Goal: Find specific page/section: Find specific page/section

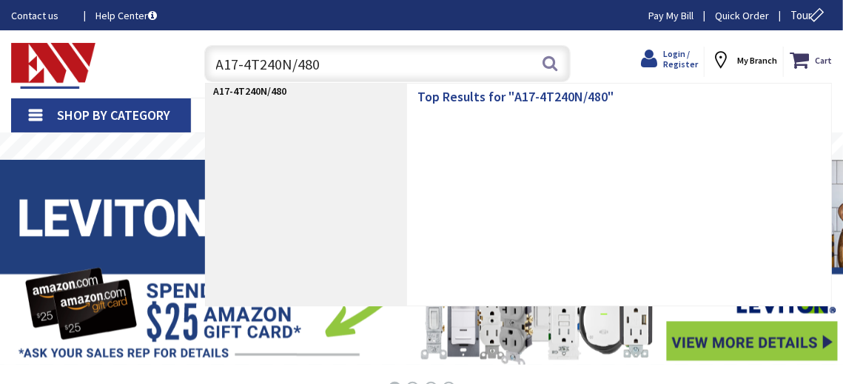
type input "A17-4T240N/480"
click at [679, 61] on span "Login / Register" at bounding box center [680, 58] width 35 height 21
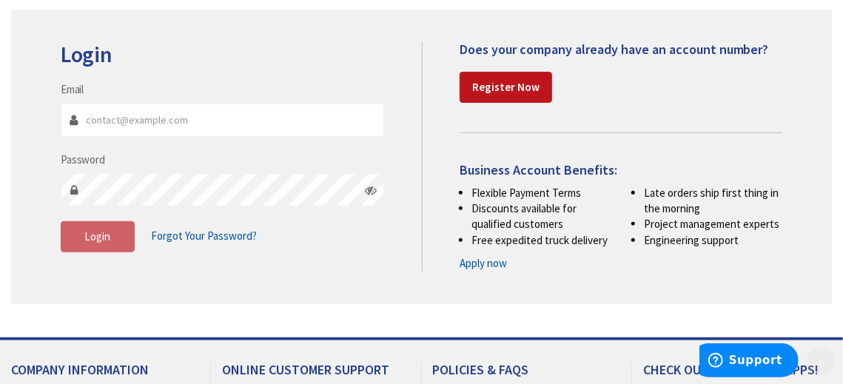
scroll to position [222, 0]
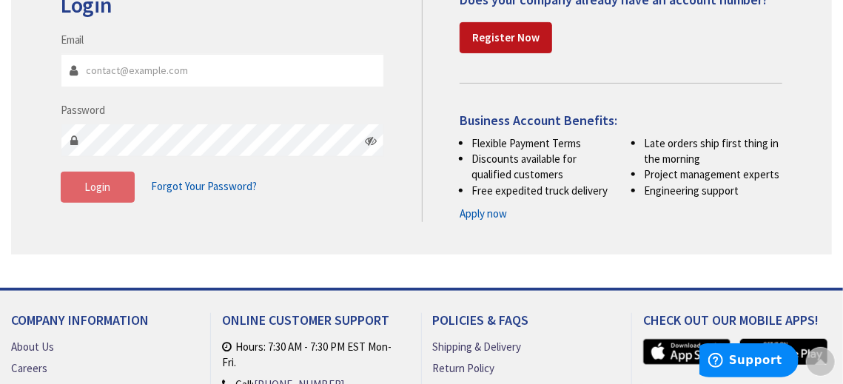
type input "[EMAIL_ADDRESS][DOMAIN_NAME]"
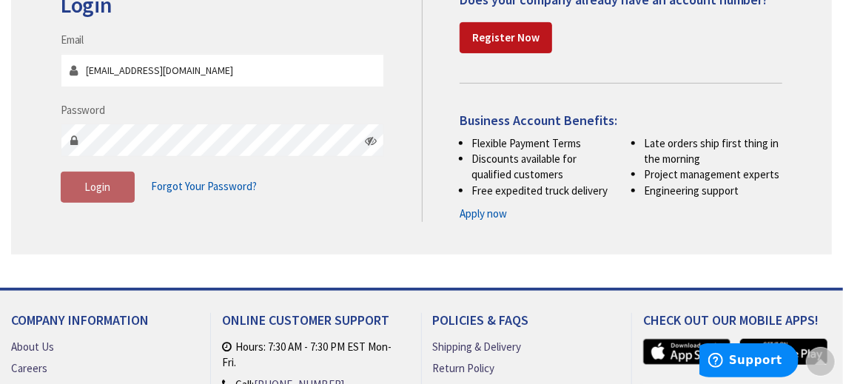
click at [110, 190] on button "Login" at bounding box center [98, 187] width 74 height 31
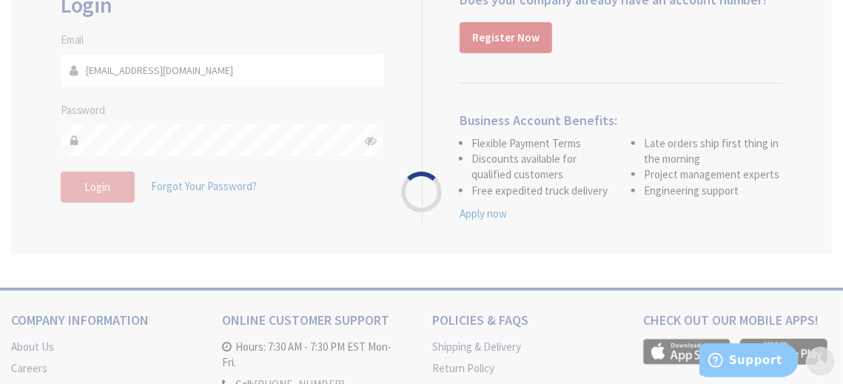
scroll to position [0, 0]
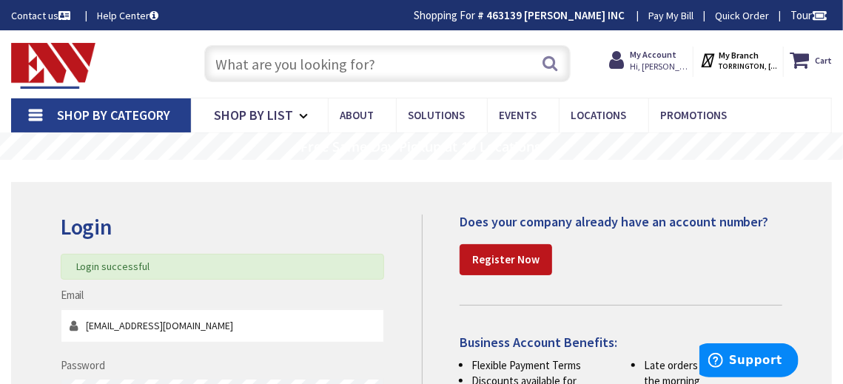
click at [354, 67] on input "text" at bounding box center [387, 63] width 366 height 37
paste input "A17-4T240N/480"
type input "A17-4T240N/480"
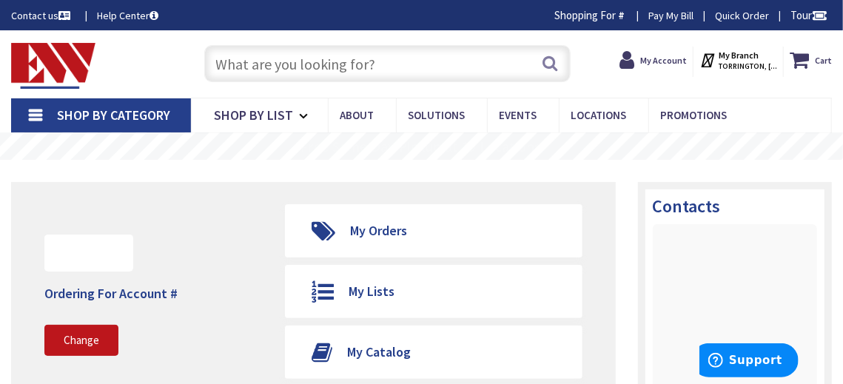
click at [406, 58] on input "text" at bounding box center [387, 63] width 366 height 37
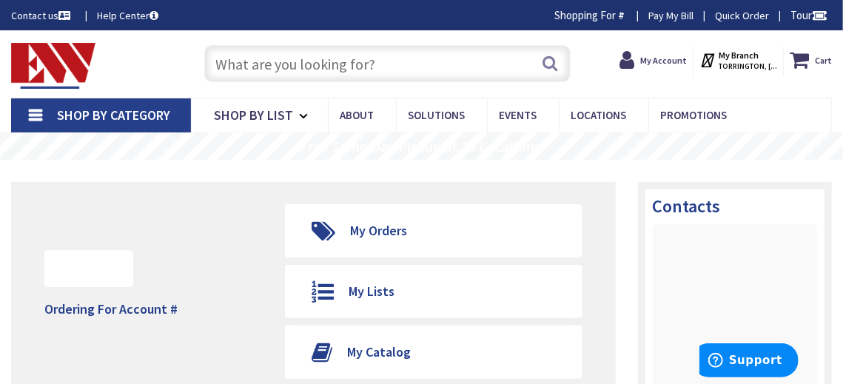
paste input "A17-4T240N/480"
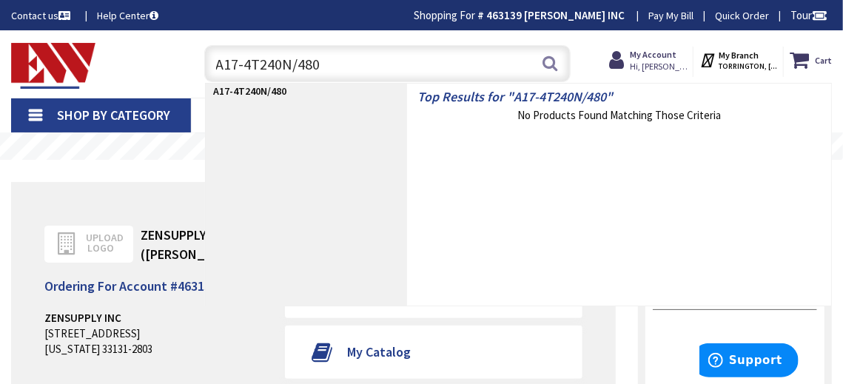
type input "A17-4T240N/480"
